Goal: Information Seeking & Learning: Learn about a topic

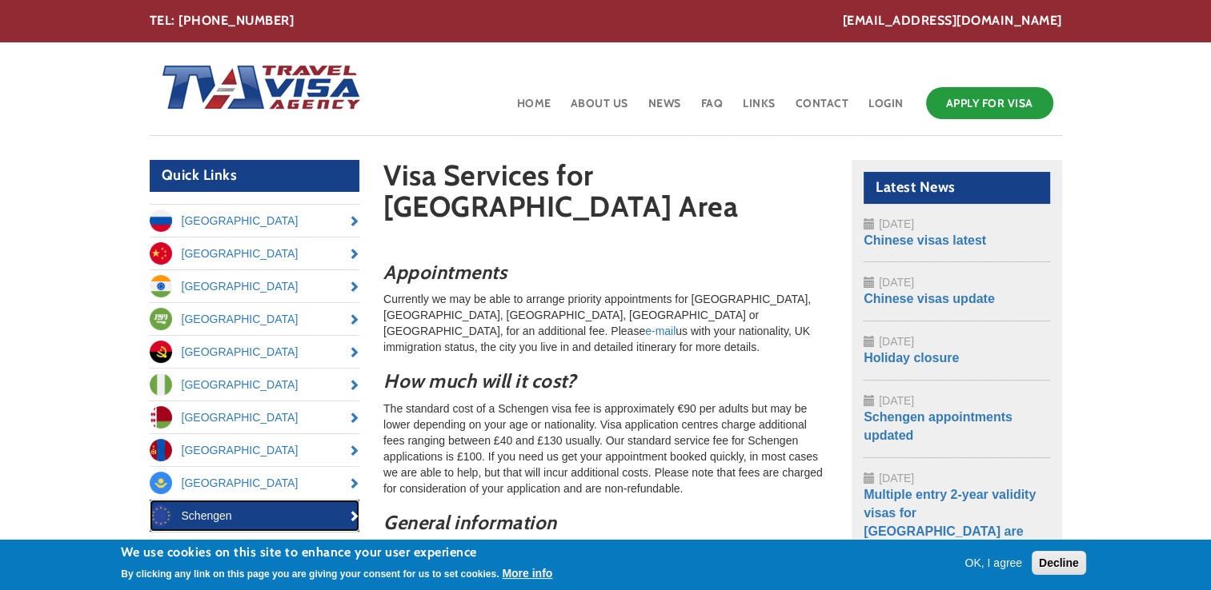
click at [253, 523] on link "Schengen" at bounding box center [255, 516] width 210 height 32
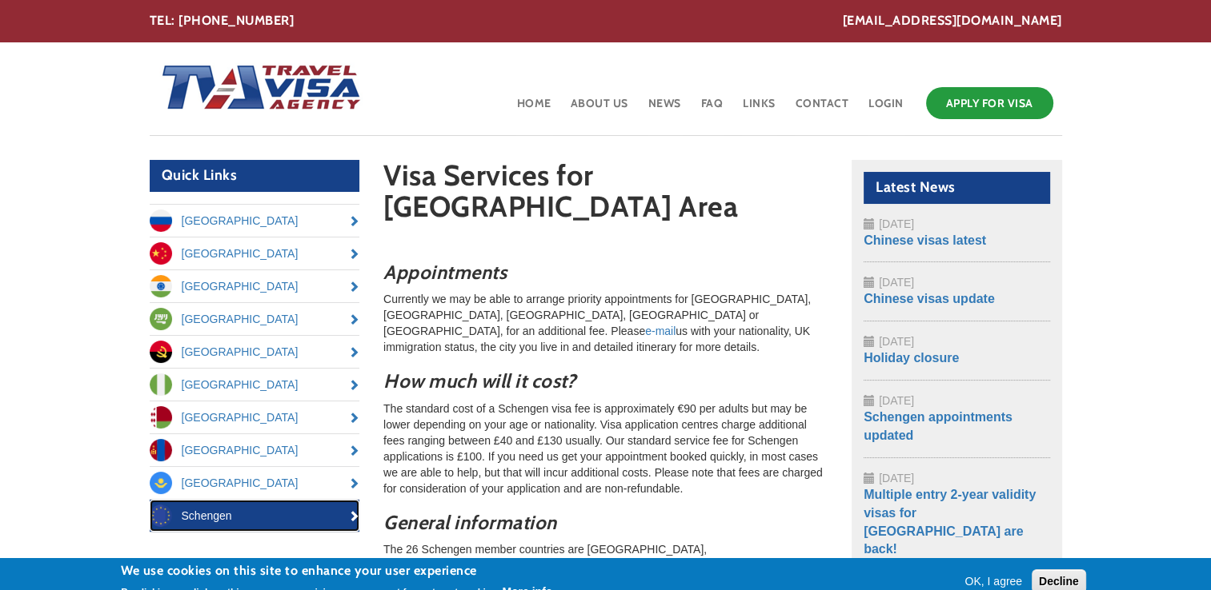
click at [253, 523] on link "Schengen" at bounding box center [255, 516] width 210 height 32
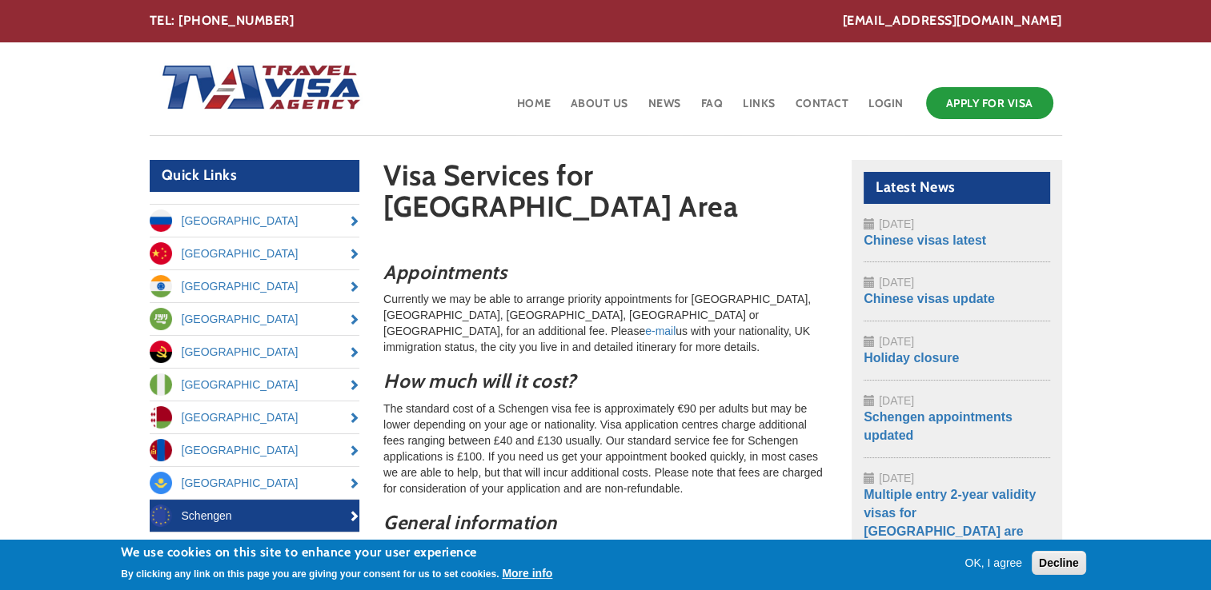
click at [976, 562] on button "OK, I agree" at bounding box center [993, 563] width 70 height 16
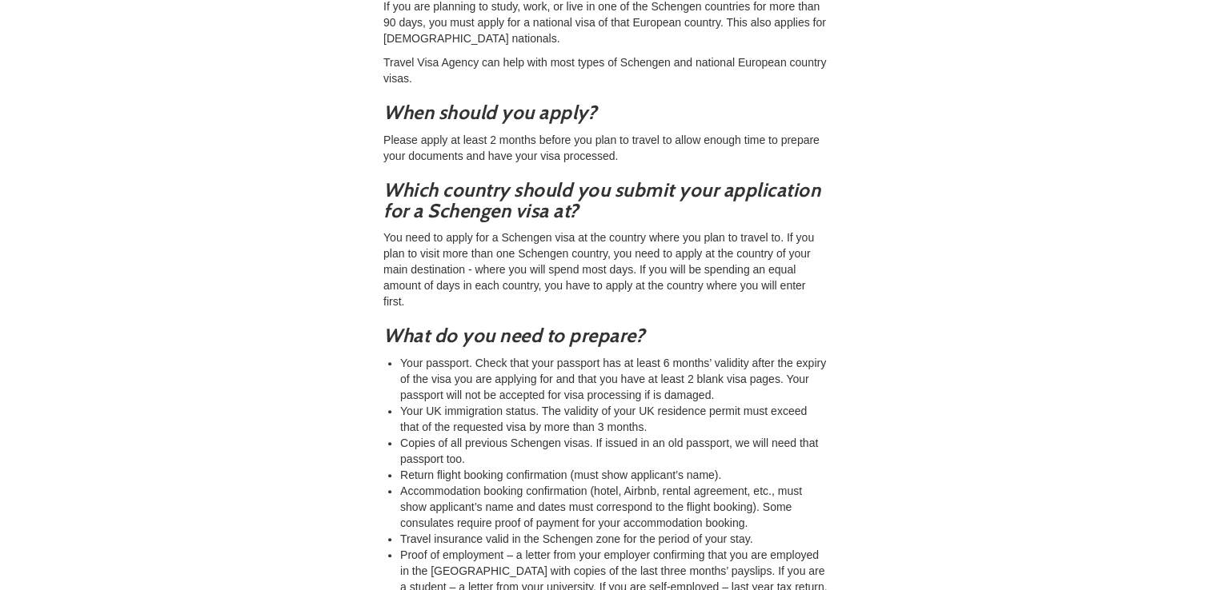
scroll to position [794, 0]
